Goal: Task Accomplishment & Management: Complete application form

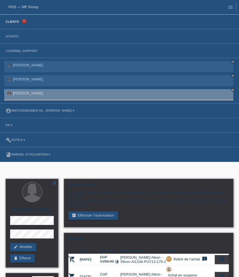
click at [14, 22] on link "Clients" at bounding box center [12, 21] width 19 height 3
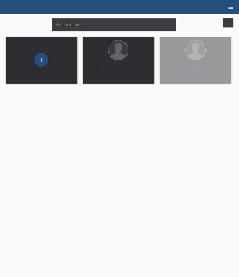
click at [229, 6] on icon "menu" at bounding box center [230, 7] width 6 height 6
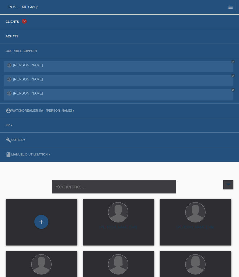
click at [14, 38] on link "Achats" at bounding box center [12, 36] width 18 height 3
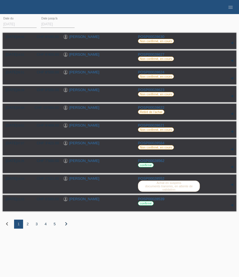
click at [28, 226] on div "2" at bounding box center [27, 224] width 9 height 9
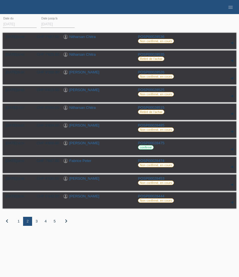
click at [36, 222] on div "3" at bounding box center [36, 221] width 9 height 9
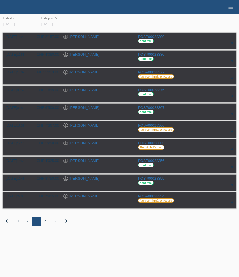
click at [27, 225] on div "2" at bounding box center [27, 221] width 9 height 9
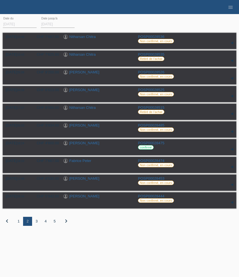
click at [37, 223] on div "3" at bounding box center [36, 221] width 9 height 9
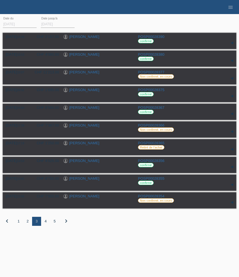
click at [19, 223] on div "1" at bounding box center [18, 221] width 9 height 9
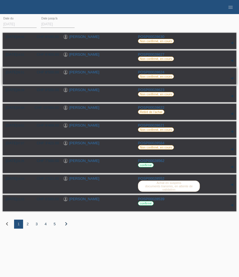
click at [83, 73] on link "[PERSON_NAME]" at bounding box center [84, 72] width 30 height 4
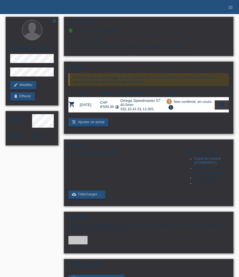
click at [221, 108] on icon "settings" at bounding box center [221, 104] width 6 height 6
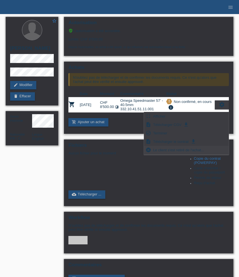
click at [193, 148] on span "Le client s'est retiré de l'achat..." at bounding box center [178, 149] width 53 height 7
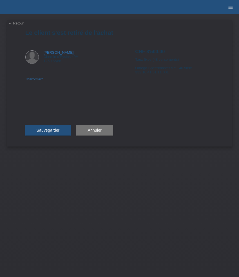
click at [60, 98] on textarea at bounding box center [80, 92] width 110 height 22
type textarea "Changement de référence"
click at [55, 130] on span "Sauvegarder" at bounding box center [48, 130] width 23 height 4
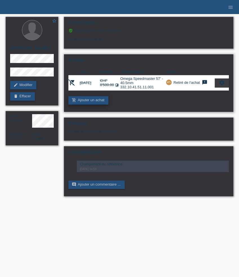
click at [99, 102] on link "add_shopping_cart Ajouter un achat" at bounding box center [88, 100] width 40 height 8
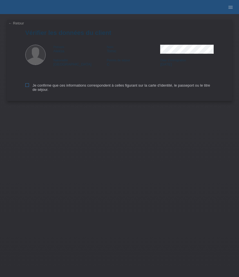
click at [42, 85] on label "Je confirme que ces informations correspondent à celles figurant sur la carte d…" at bounding box center [119, 87] width 188 height 8
click at [29, 85] on input "Je confirme que ces informations correspondent à celles figurant sur la carte d…" at bounding box center [27, 85] width 4 height 4
checkbox input "true"
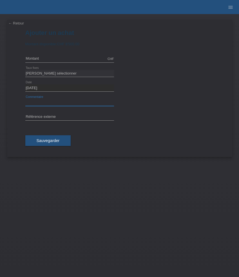
click at [66, 102] on input "text" at bounding box center [69, 102] width 89 height 7
paste input "Omega Speedmaster Moonwatch Professional 310.30.42.50.04.001"
type input "Omega Speedmaster Moonwatch Professional 310.30.42.50.04.001"
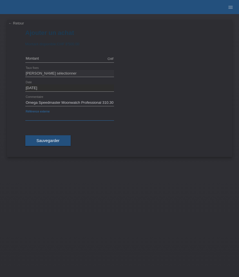
click at [71, 116] on input "text" at bounding box center [69, 117] width 89 height 7
paste input "534979"
type input "534979"
click at [60, 61] on input "text" at bounding box center [69, 58] width 89 height 7
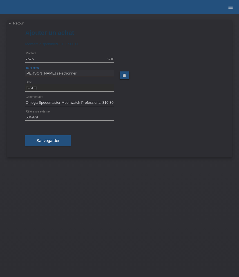
type input "7575.00"
click at [67, 73] on select "Veuillez sélectionner 6 versements 12 versements 24 versements 36 versements 48…" at bounding box center [69, 73] width 89 height 7
select select "626"
click at [25, 70] on select "Veuillez sélectionner 6 versements 12 versements 24 versements 36 versements 48…" at bounding box center [69, 73] width 89 height 7
click at [53, 140] on span "Sauvegarder" at bounding box center [48, 140] width 23 height 4
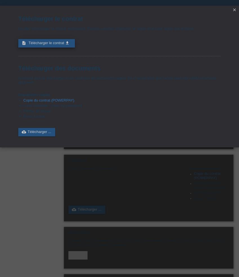
click at [55, 44] on span "Télécharger le contrat" at bounding box center [45, 43] width 35 height 4
